Goal: Book appointment/travel/reservation

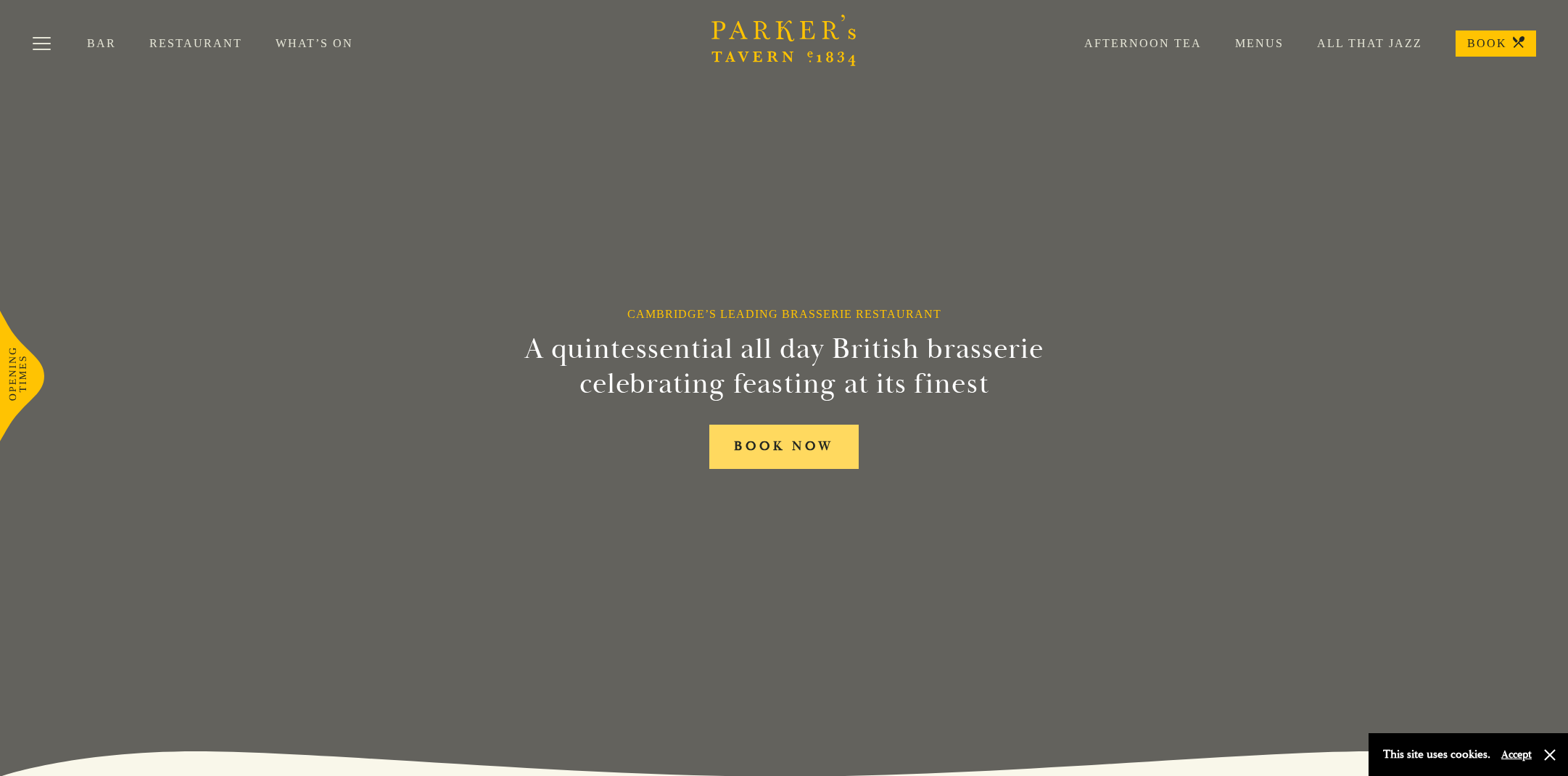
click at [795, 449] on link "BOOK NOW" at bounding box center [784, 446] width 149 height 44
click at [1253, 40] on link "Menus" at bounding box center [1243, 43] width 82 height 14
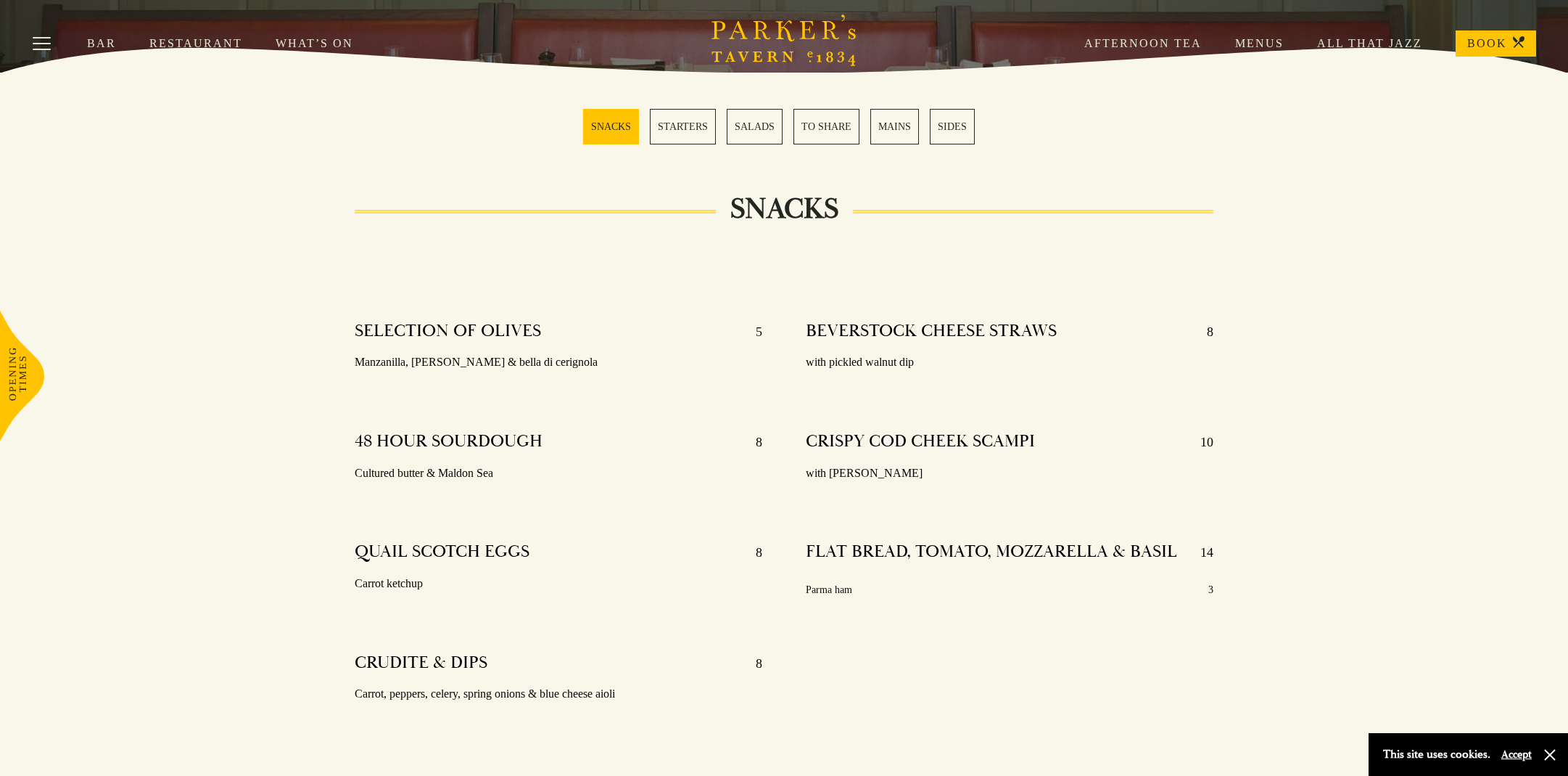
click at [823, 129] on link "TO SHARE" at bounding box center [826, 127] width 66 height 36
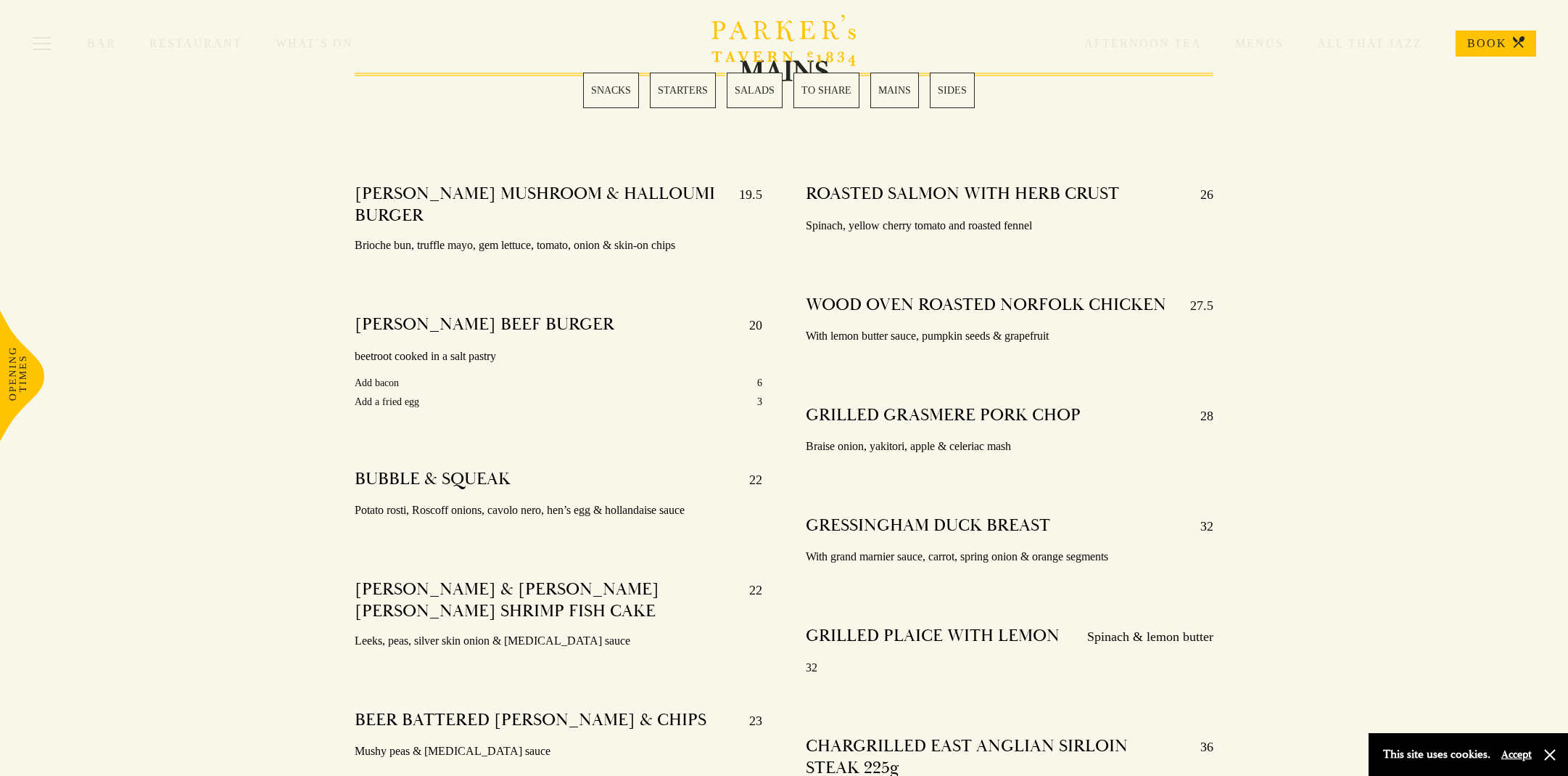
scroll to position [2458, 0]
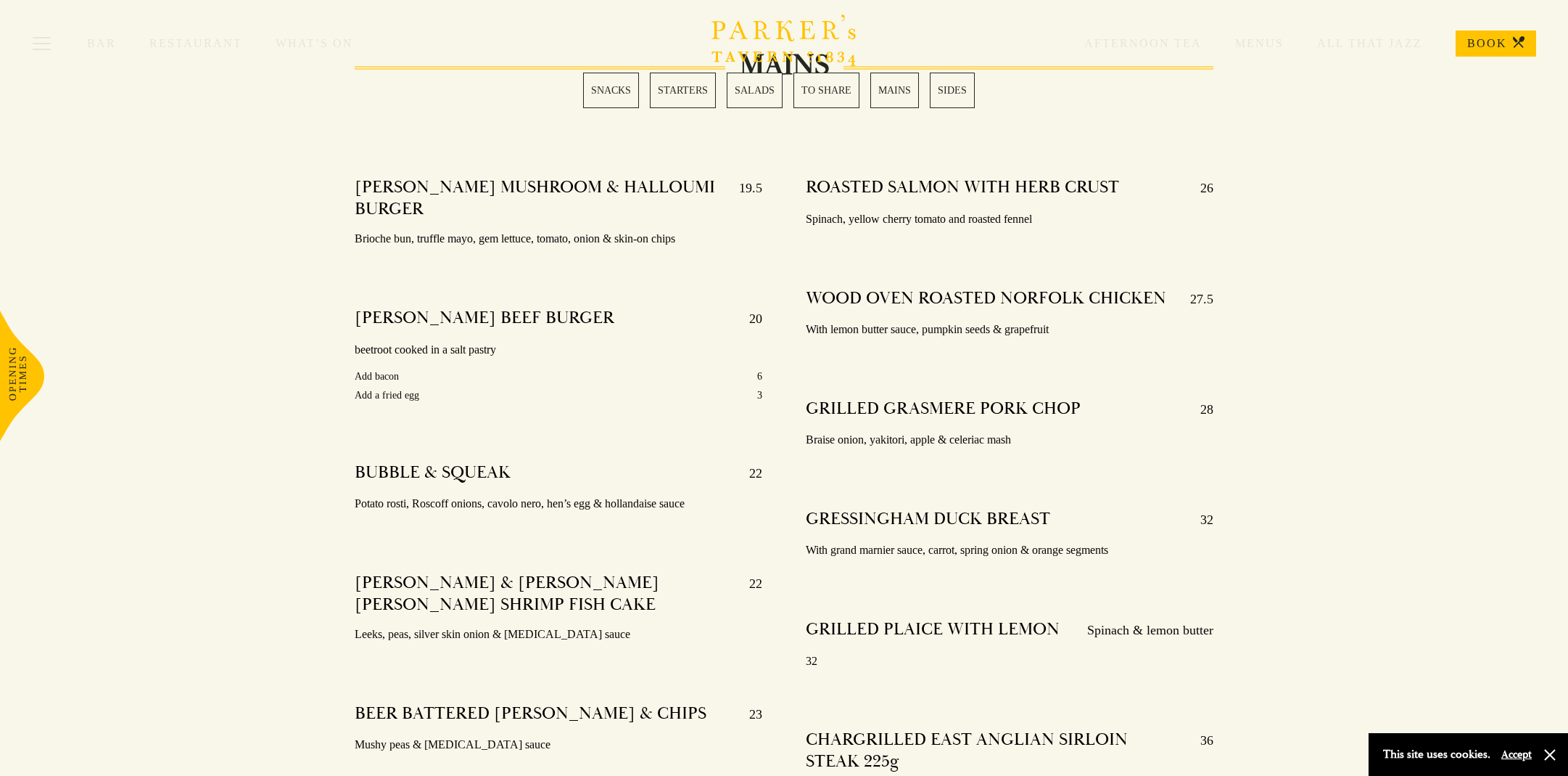
click at [1252, 362] on div "MAINS PARKER’S MUSHROOM & HALLOUMI BURGER 19.5 Brioche bun, truffle mayo, gem l…" at bounding box center [784, 544] width 1016 height 957
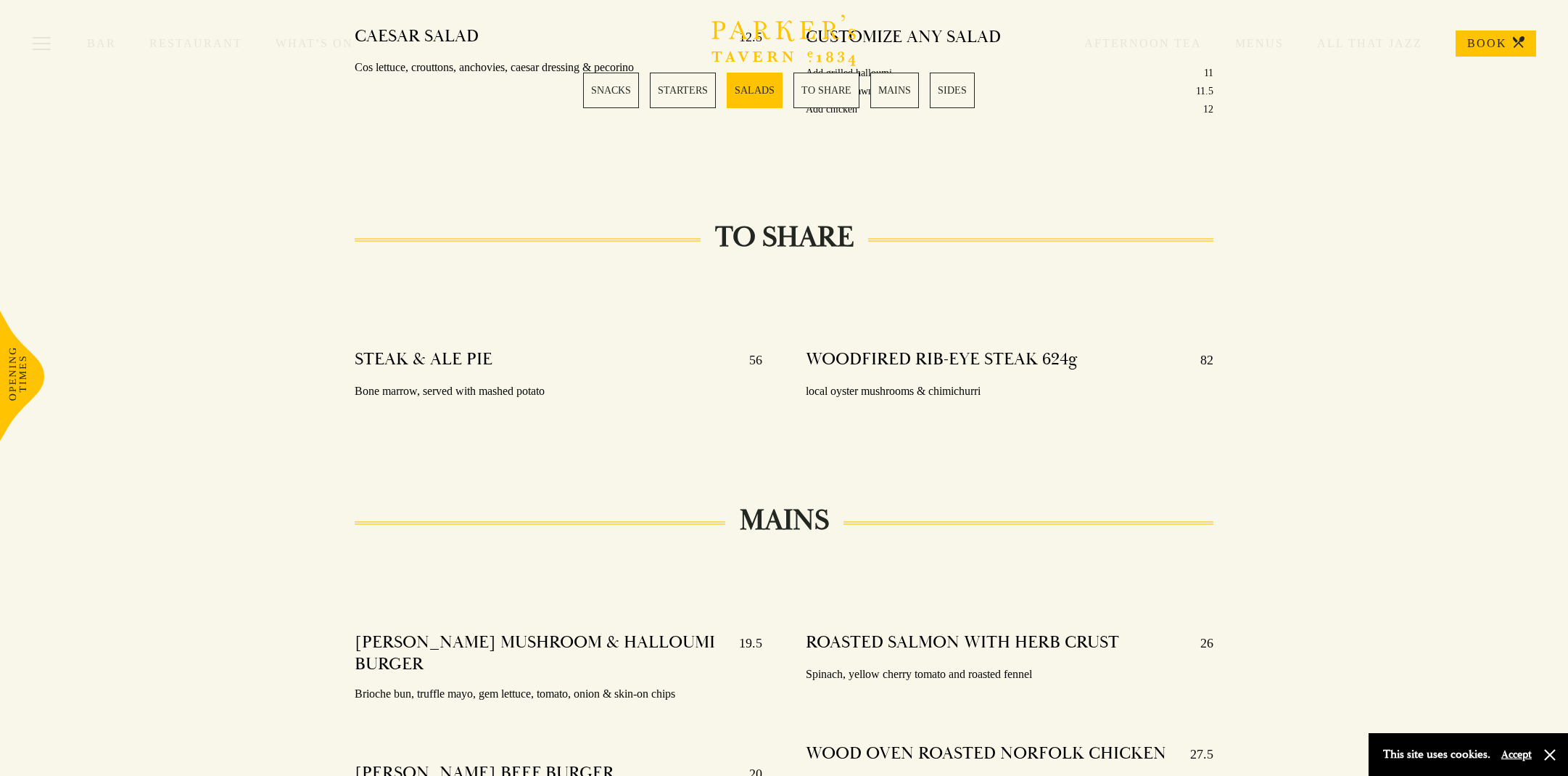
scroll to position [1878, 0]
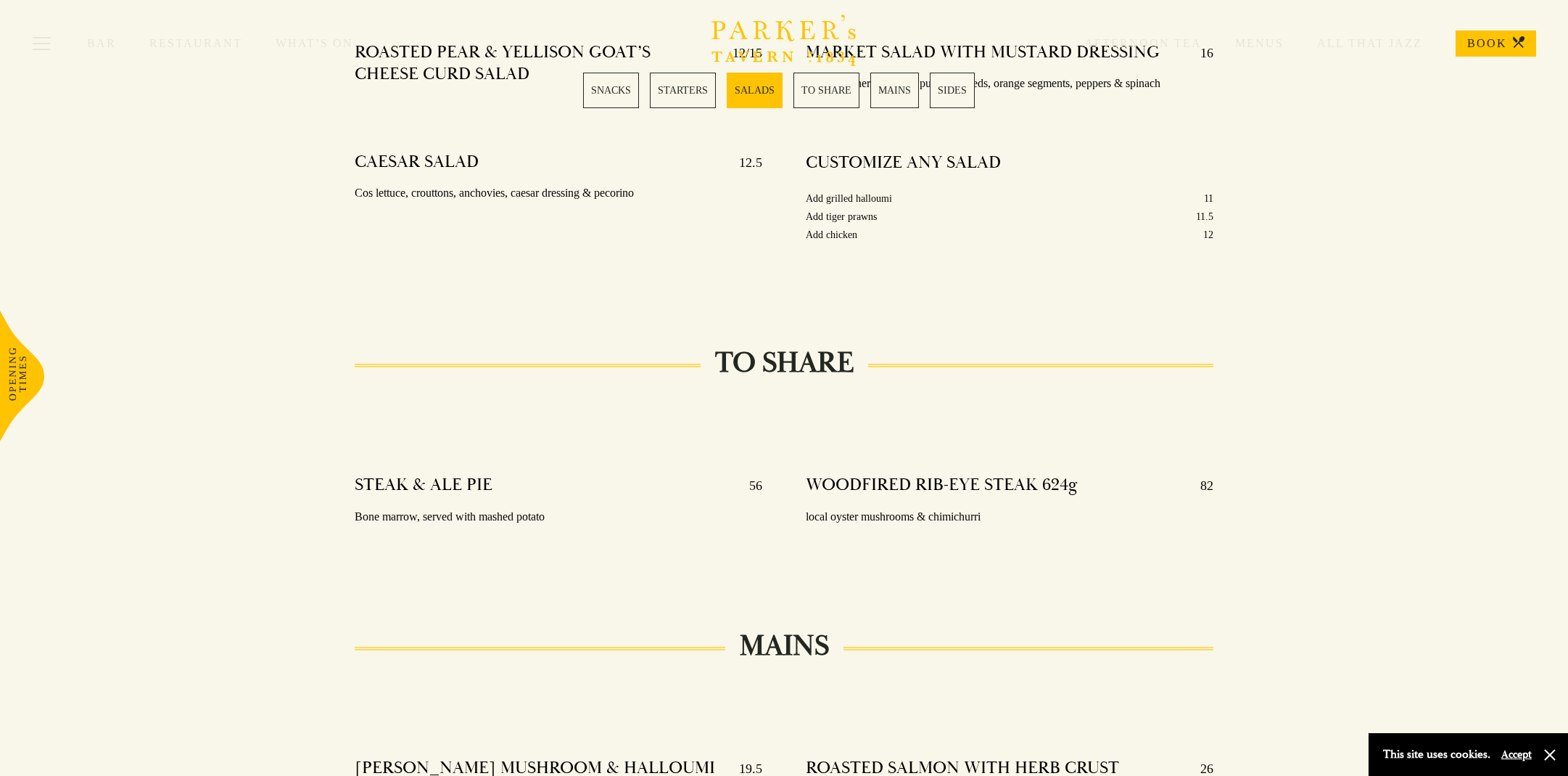
click at [1489, 39] on link "BOOK" at bounding box center [1496, 43] width 81 height 26
